Goal: Transaction & Acquisition: Purchase product/service

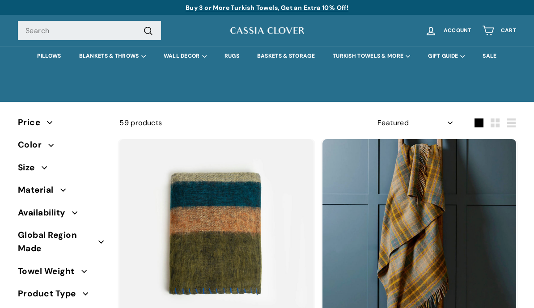
select select "manual"
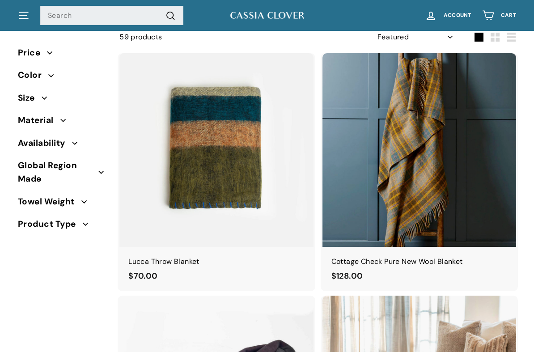
scroll to position [66, 0]
click at [51, 119] on span "Material" at bounding box center [39, 120] width 43 height 13
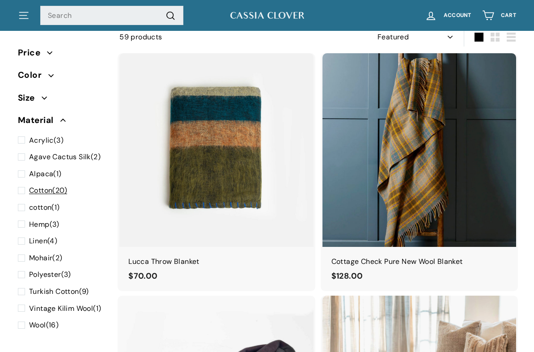
click at [58, 187] on span "Cotton (20)" at bounding box center [48, 191] width 38 height 12
click at [24, 185] on input "Cotton (20)" at bounding box center [21, 185] width 6 height 0
checkbox input "true"
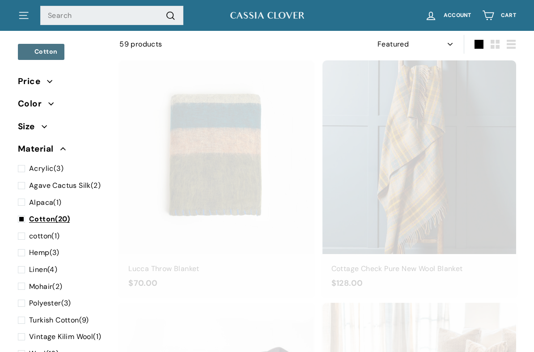
scroll to position [58, 0]
select select "manual"
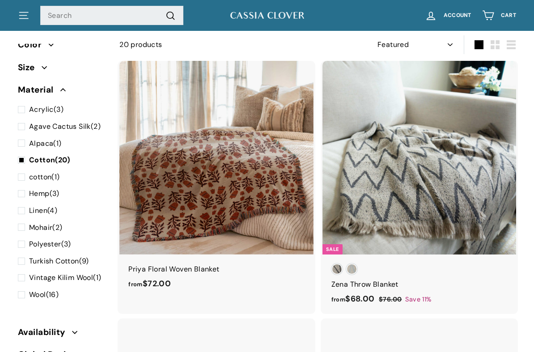
scroll to position [60, 0]
click at [85, 257] on span "Turkish Cotton (9)" at bounding box center [59, 261] width 60 height 12
click at [24, 255] on input "Turkish Cotton (9)" at bounding box center [21, 255] width 6 height 0
checkbox input "true"
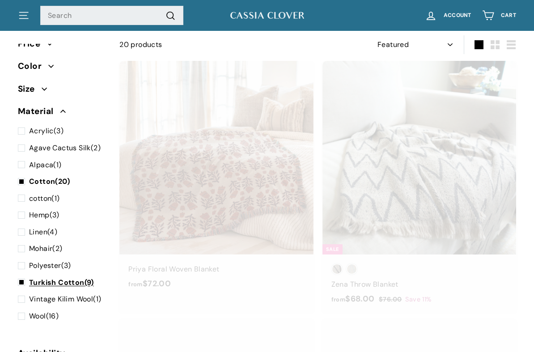
select select "manual"
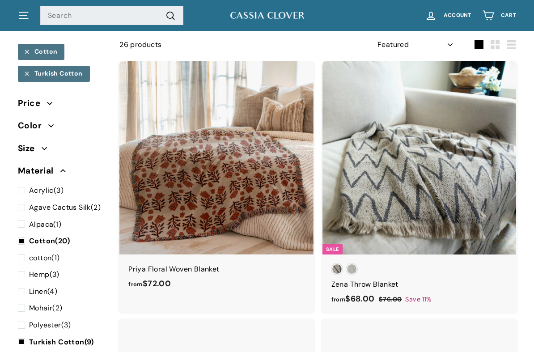
click at [57, 286] on span "Linen (4)" at bounding box center [43, 292] width 28 height 12
click at [24, 286] on input "Linen (4)" at bounding box center [21, 286] width 6 height 0
checkbox input "true"
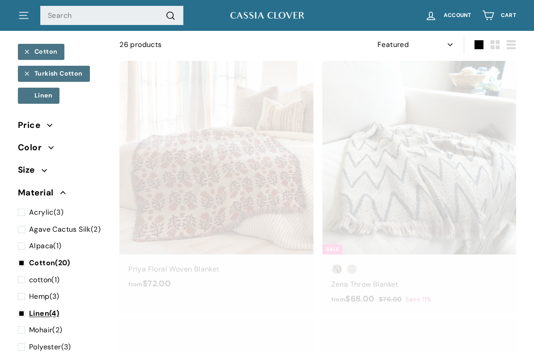
select select "manual"
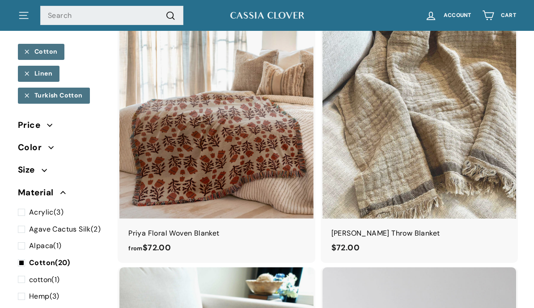
scroll to position [94, 0]
click at [46, 165] on span "Size" at bounding box center [61, 169] width 87 height 13
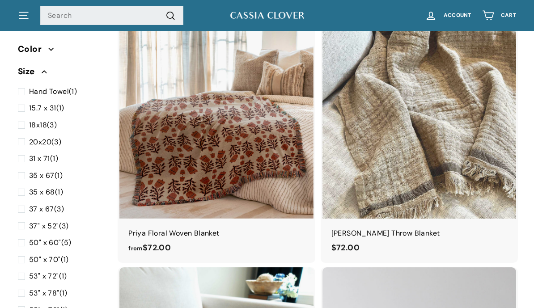
scroll to position [99, 0]
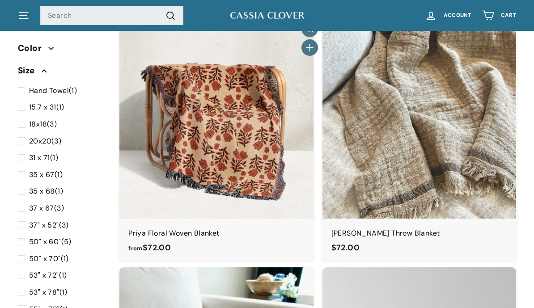
click at [256, 140] on img at bounding box center [217, 122] width 194 height 194
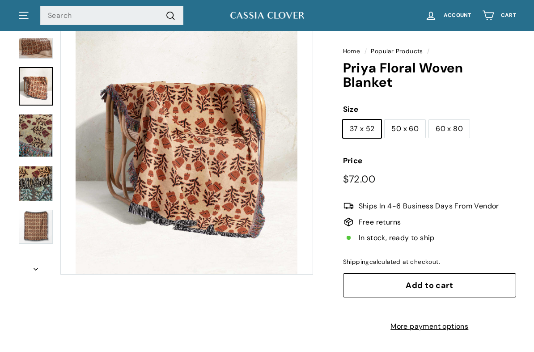
scroll to position [67, 0]
click at [412, 128] on label "50 x 60" at bounding box center [405, 129] width 41 height 18
click at [385, 120] on input "50 x 60" at bounding box center [385, 120] width 0 height 0
radio input "true"
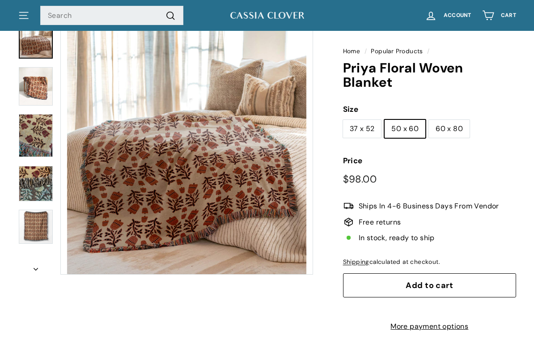
click at [258, 161] on button "Zoom" at bounding box center [187, 148] width 252 height 252
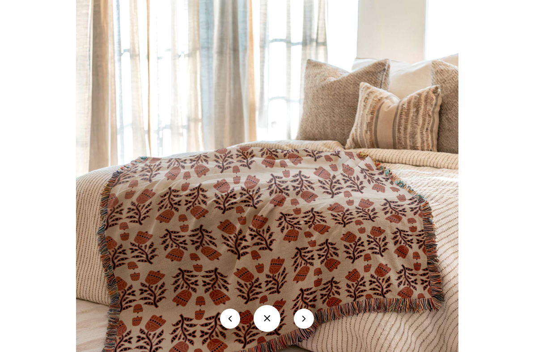
click at [27, 38] on div at bounding box center [267, 176] width 534 height 352
